Goal: Information Seeking & Learning: Learn about a topic

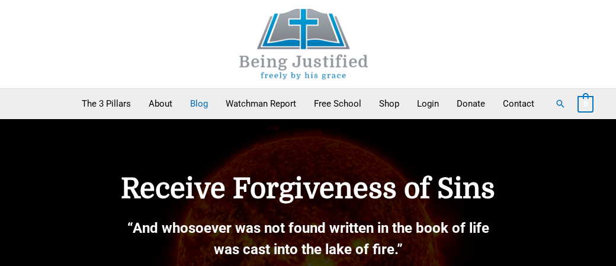
click at [195, 104] on link "Blog" at bounding box center [199, 104] width 36 height 30
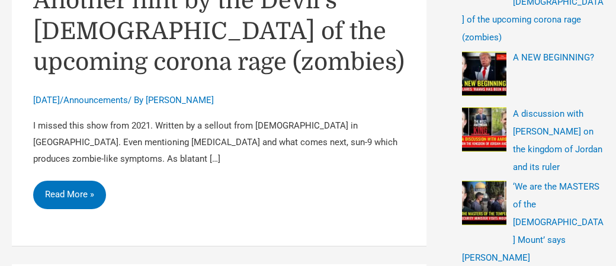
scroll to position [454, 0]
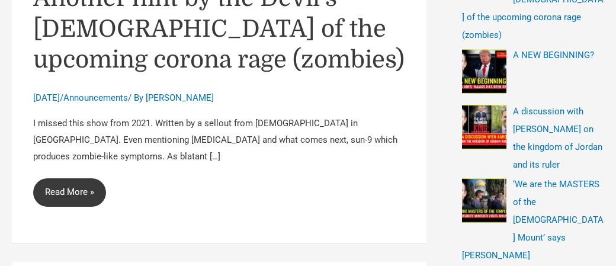
click at [67, 188] on link "The Bite (2021 TV series): Another hint by the Devil’s [DEMOGRAPHIC_DATA] of th…" at bounding box center [69, 192] width 73 height 28
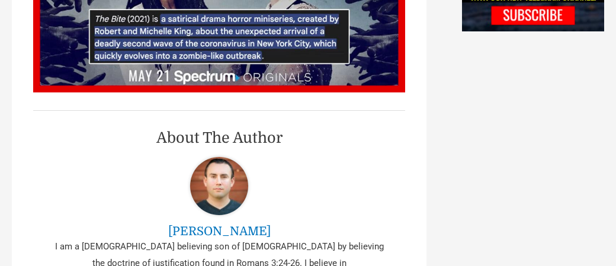
scroll to position [1249, 0]
